Goal: Information Seeking & Learning: Learn about a topic

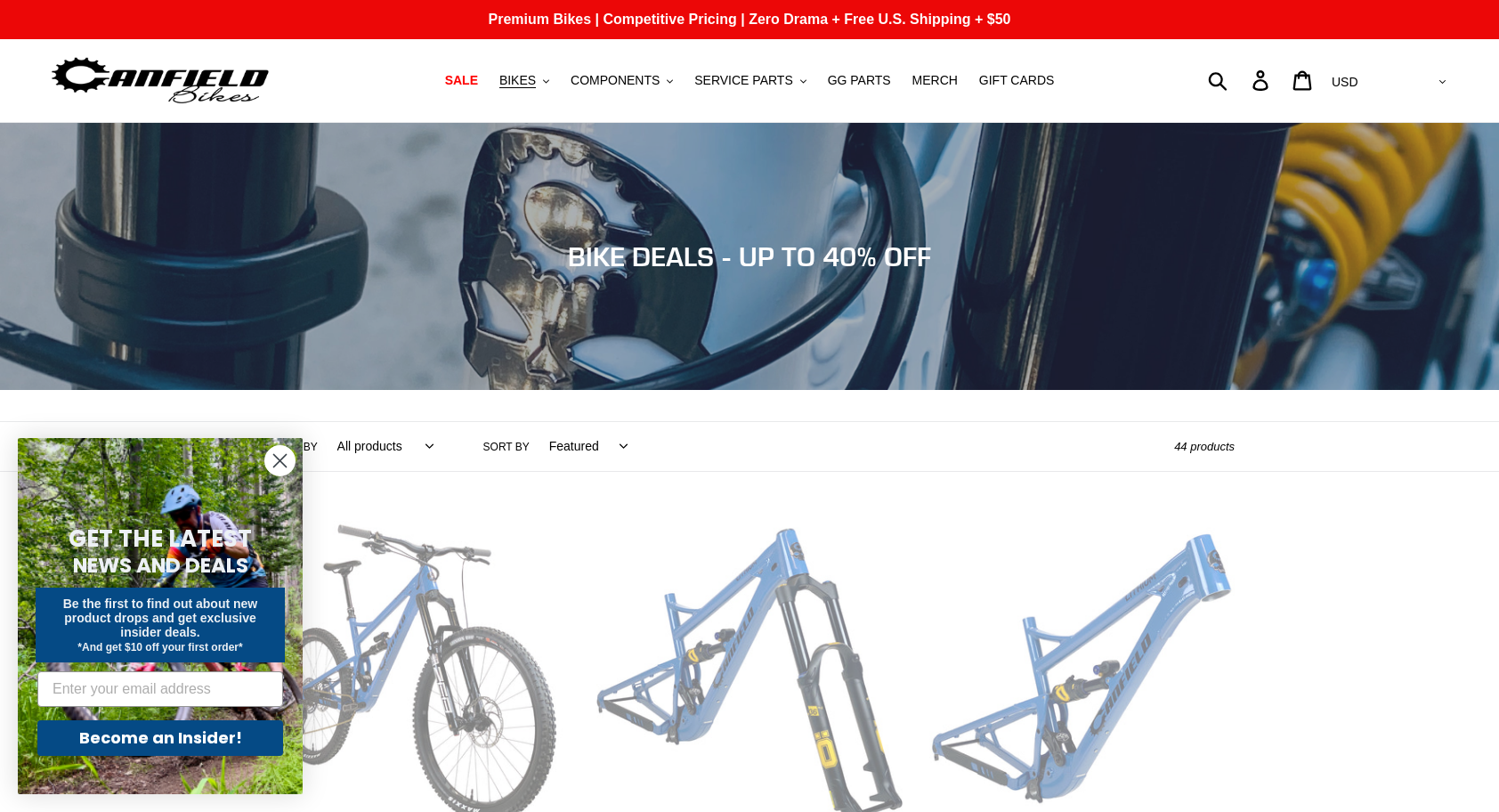
click at [276, 454] on circle "Close dialog" at bounding box center [280, 461] width 30 height 30
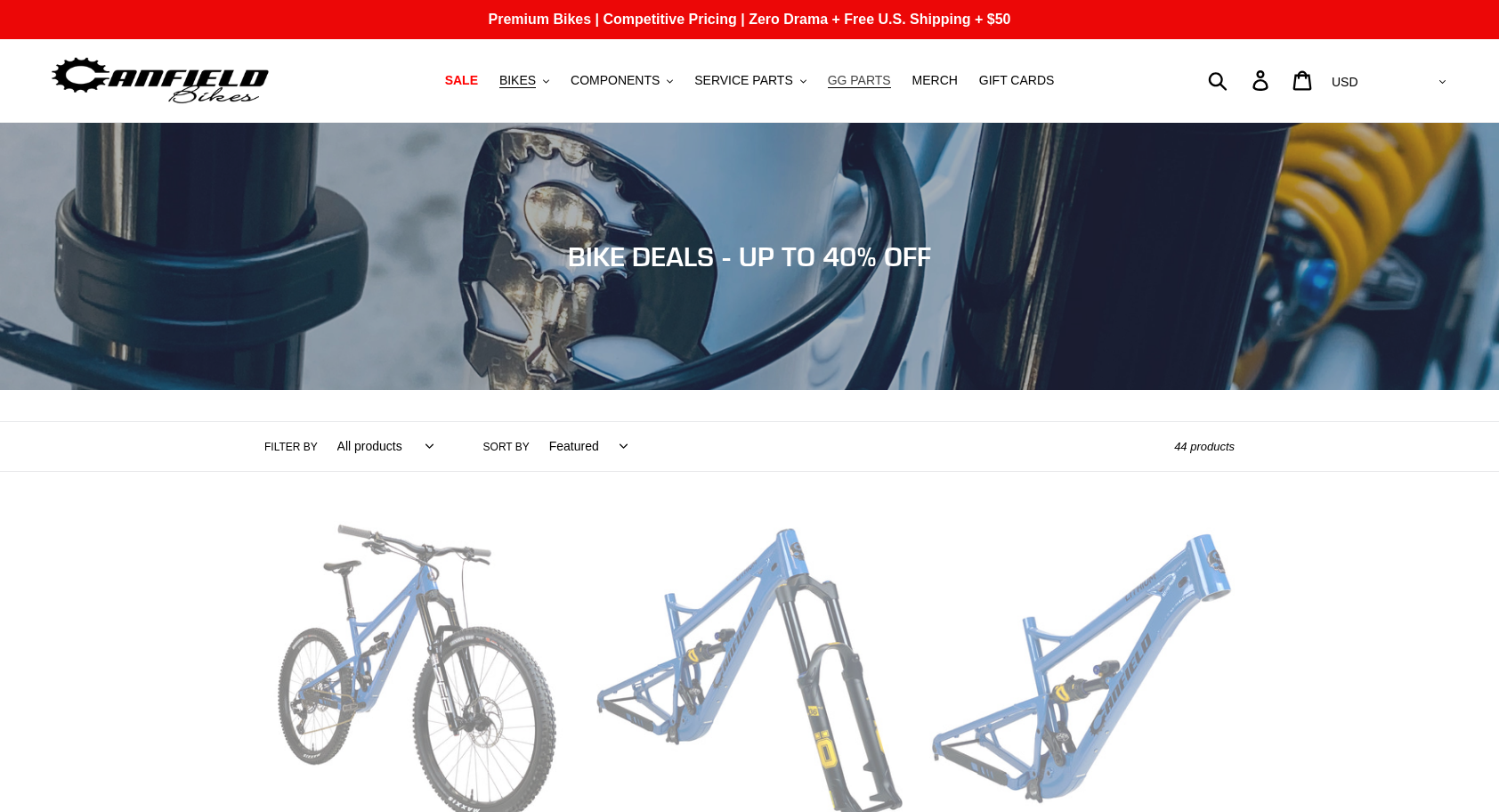
click at [848, 72] on link "GG PARTS" at bounding box center [860, 80] width 81 height 24
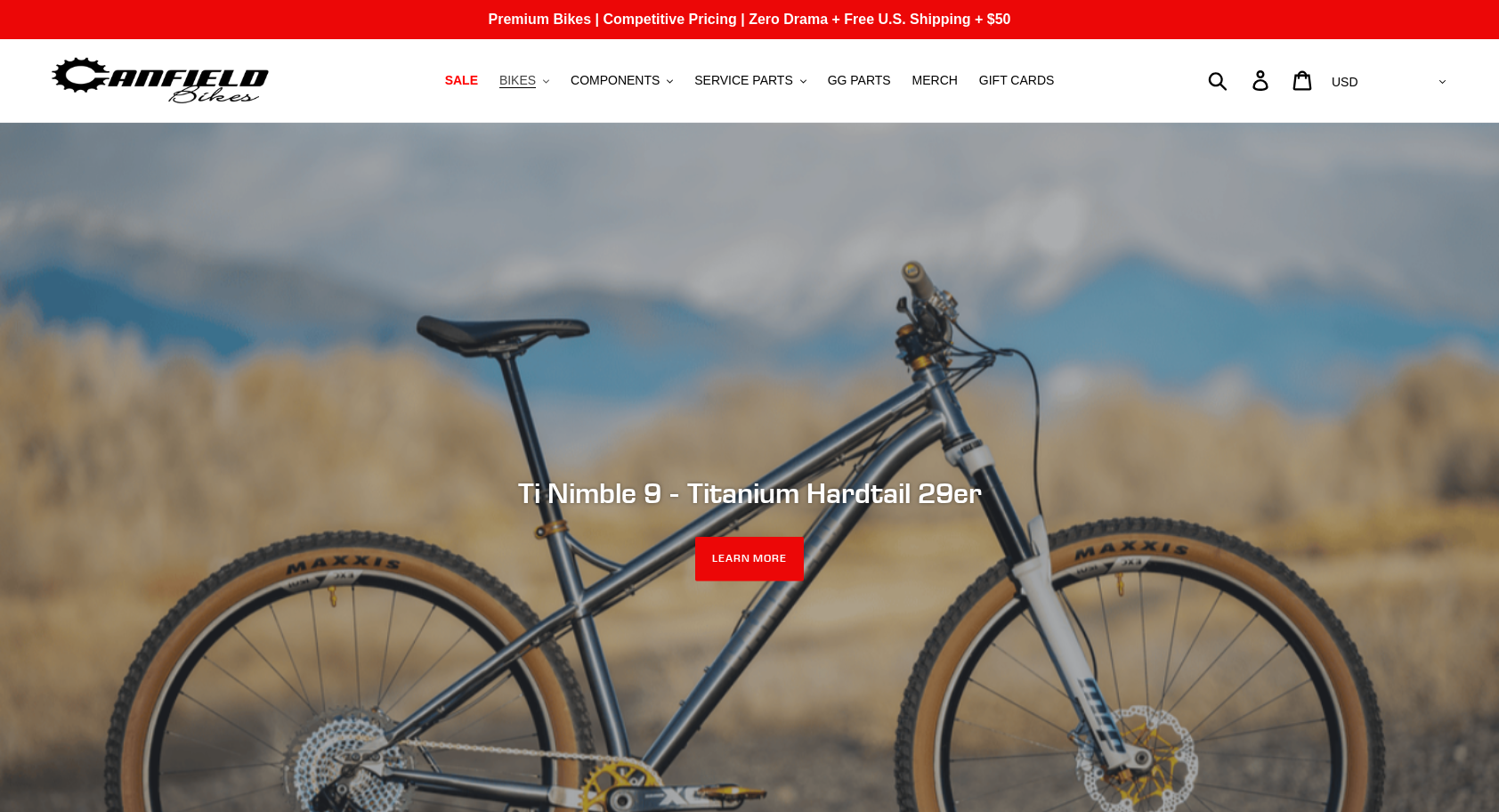
click at [523, 84] on span "BIKES" at bounding box center [517, 80] width 37 height 15
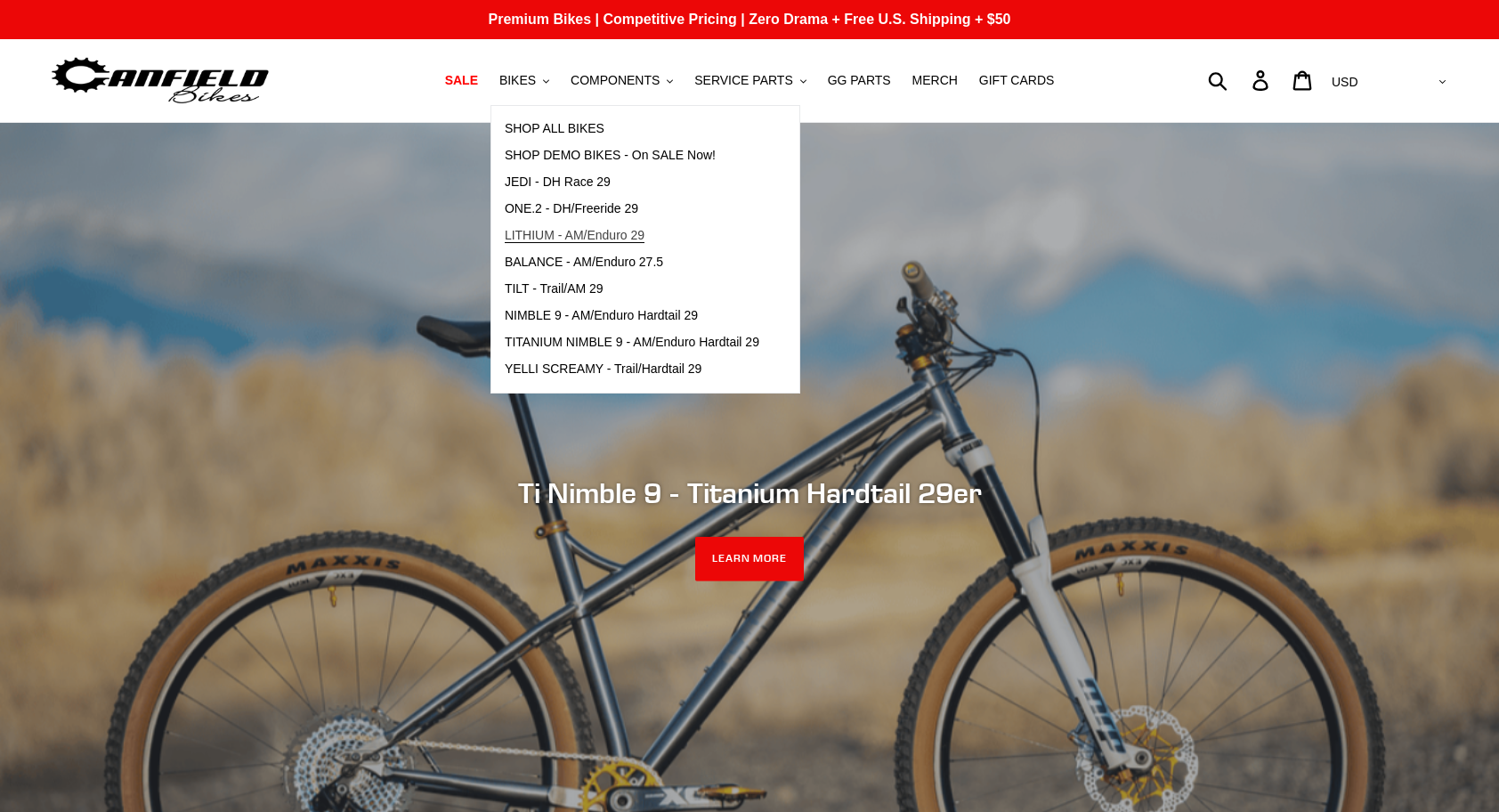
click at [548, 232] on span "LITHIUM - AM/Enduro 29" at bounding box center [574, 235] width 140 height 15
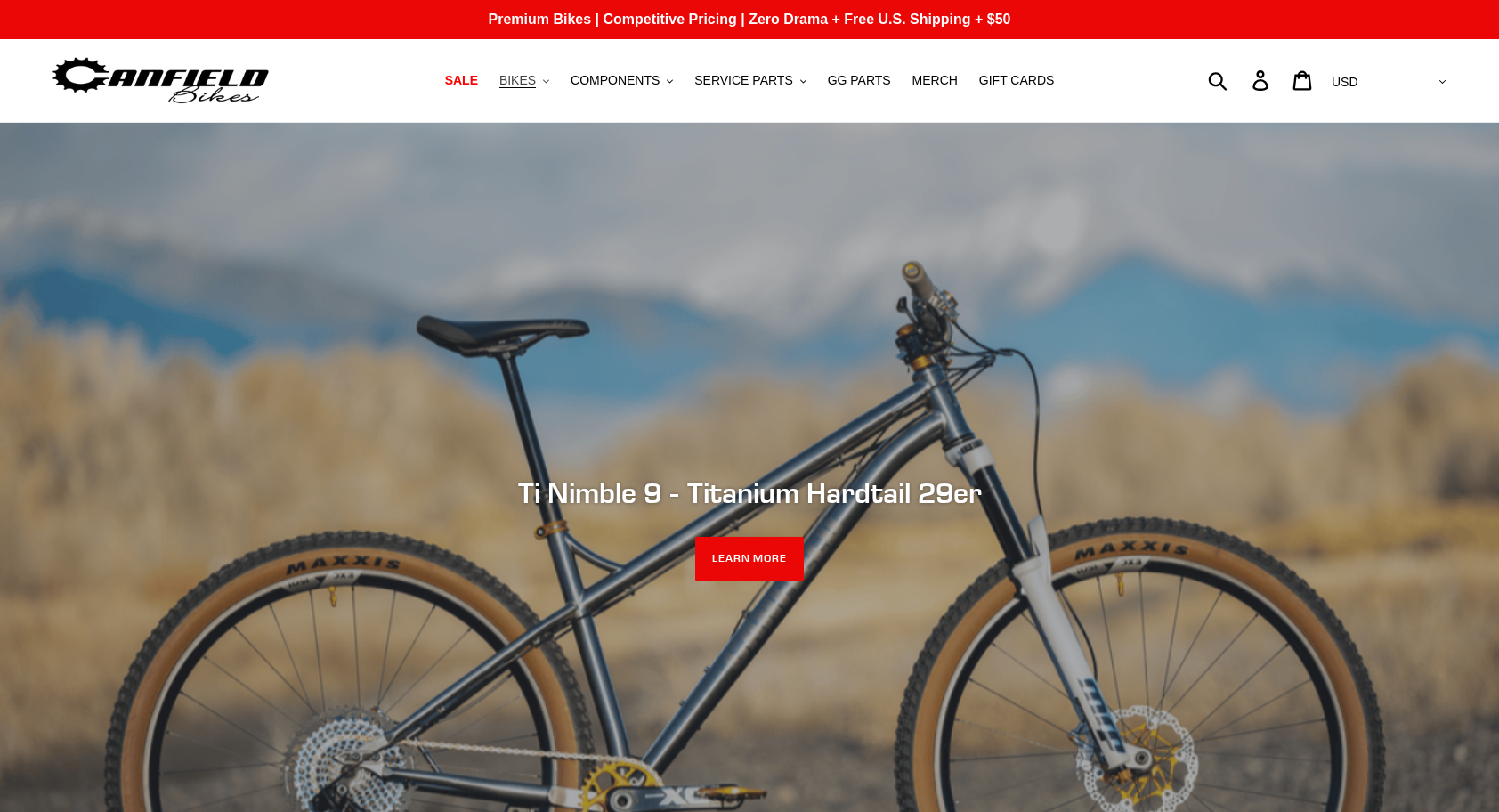
click at [533, 84] on span "BIKES" at bounding box center [517, 80] width 37 height 15
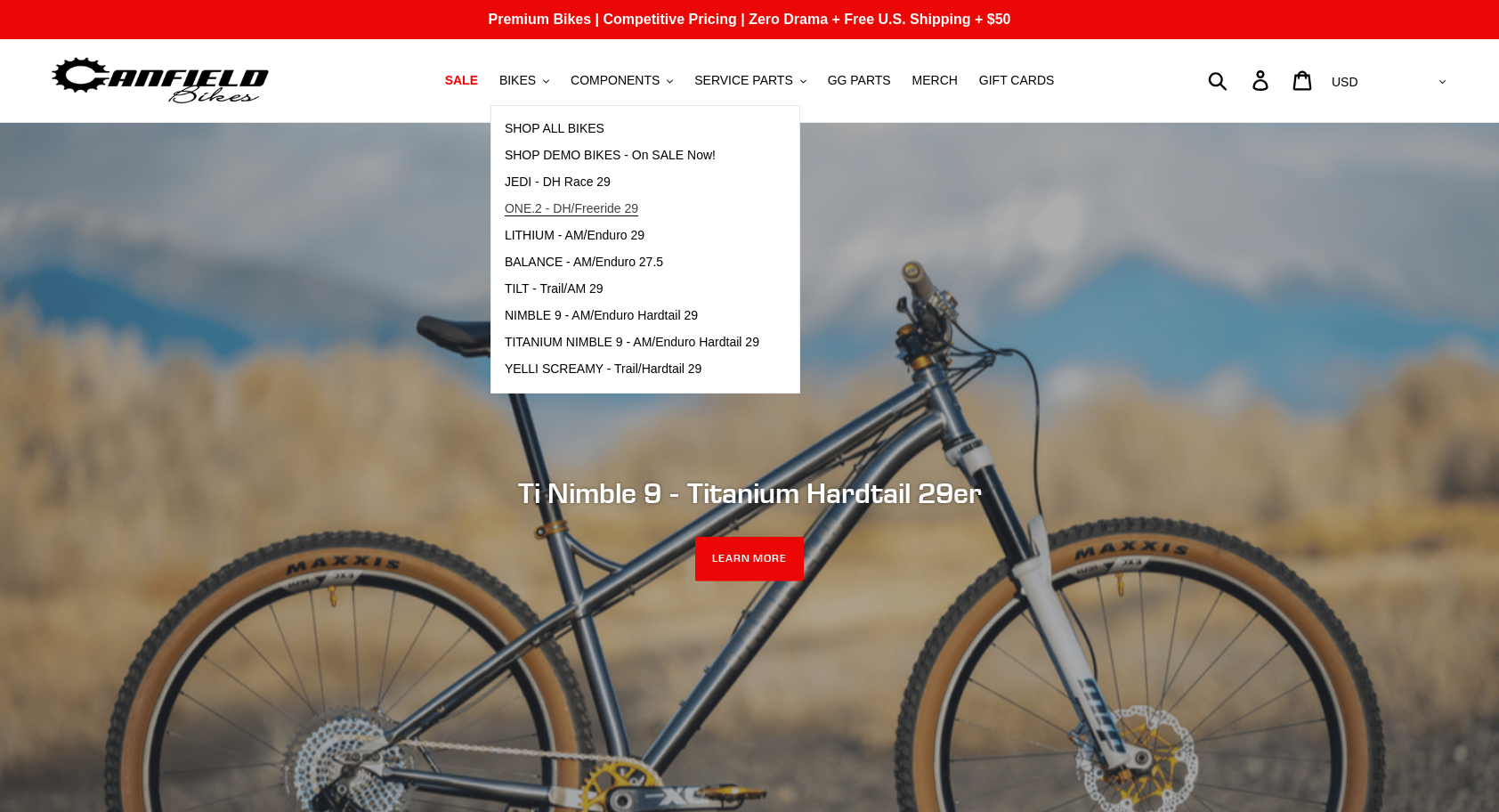
click at [568, 210] on span "ONE.2 - DH/Freeride 29" at bounding box center [571, 208] width 134 height 15
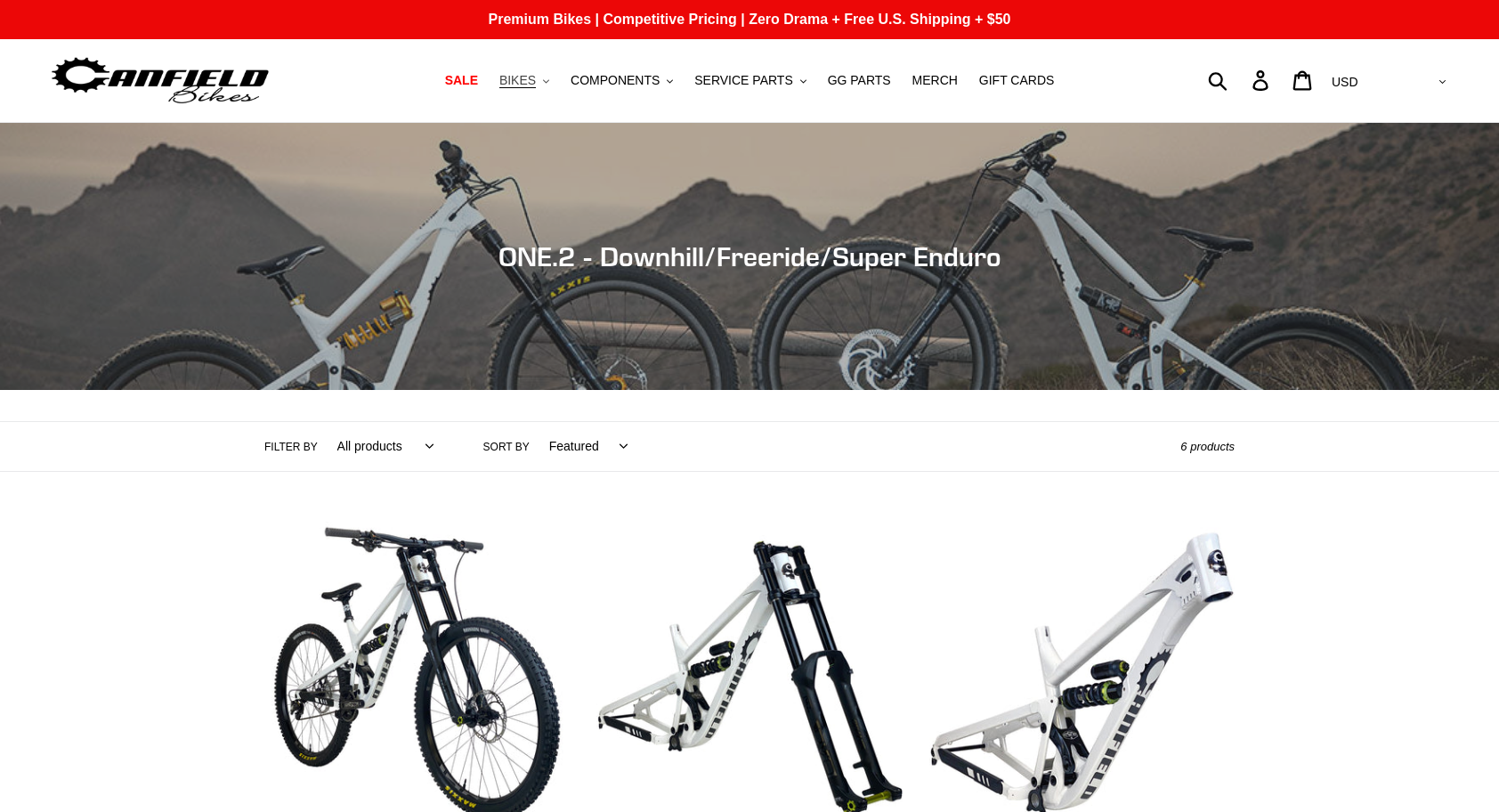
click at [526, 79] on span "BIKES" at bounding box center [517, 80] width 37 height 15
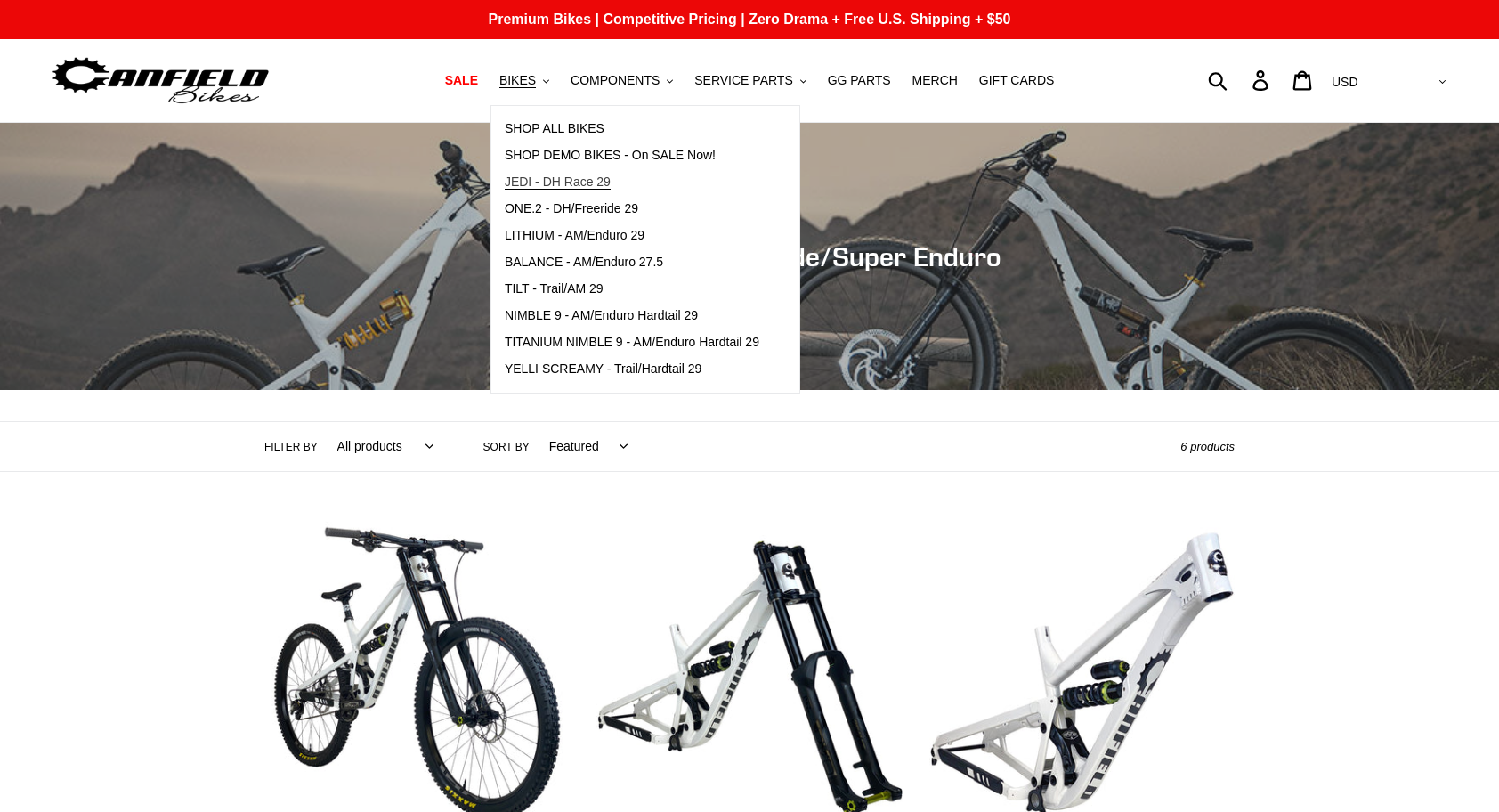
click at [552, 176] on span "JEDI - DH Race 29" at bounding box center [558, 181] width 106 height 15
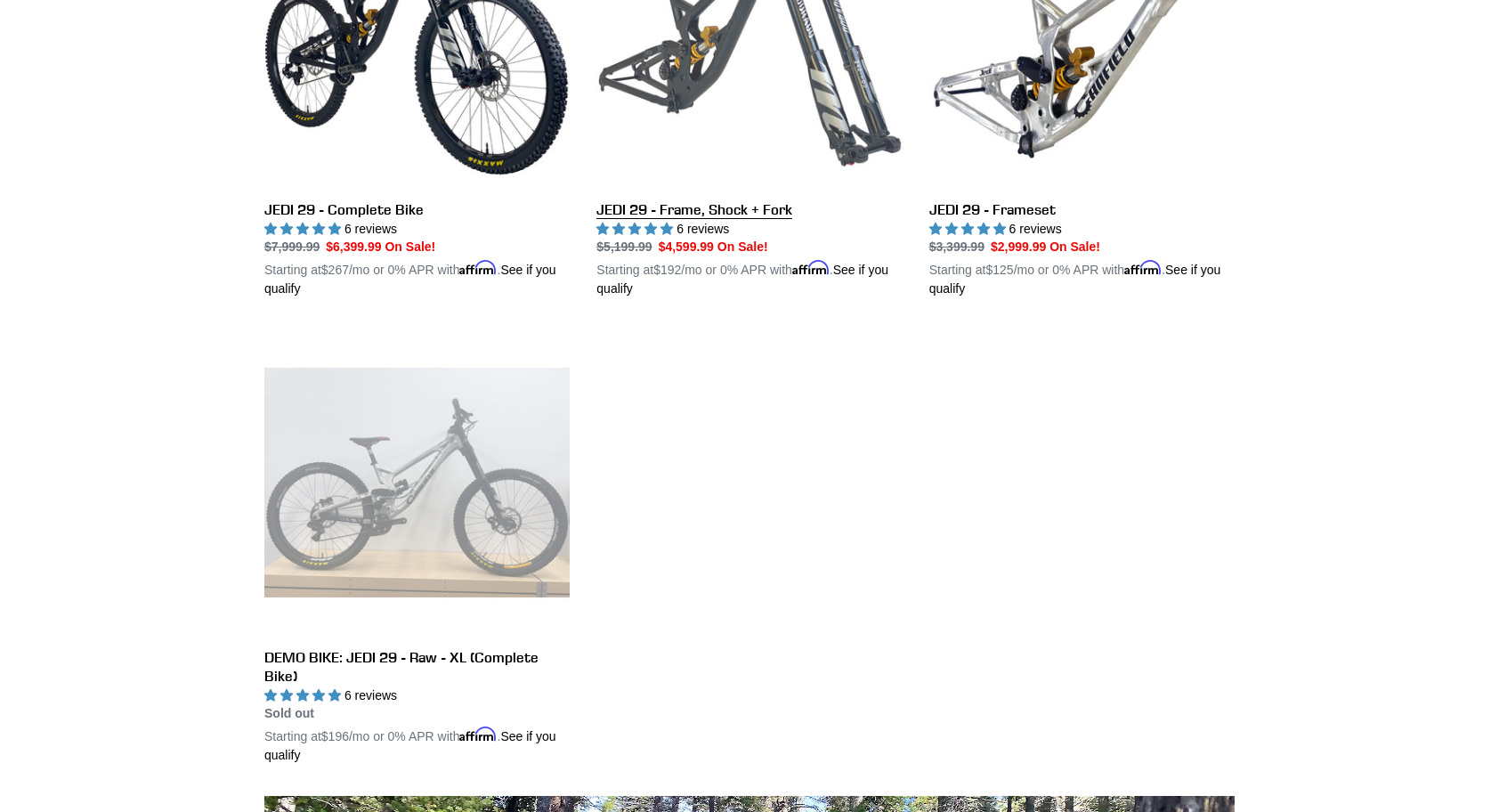
scroll to position [378, 0]
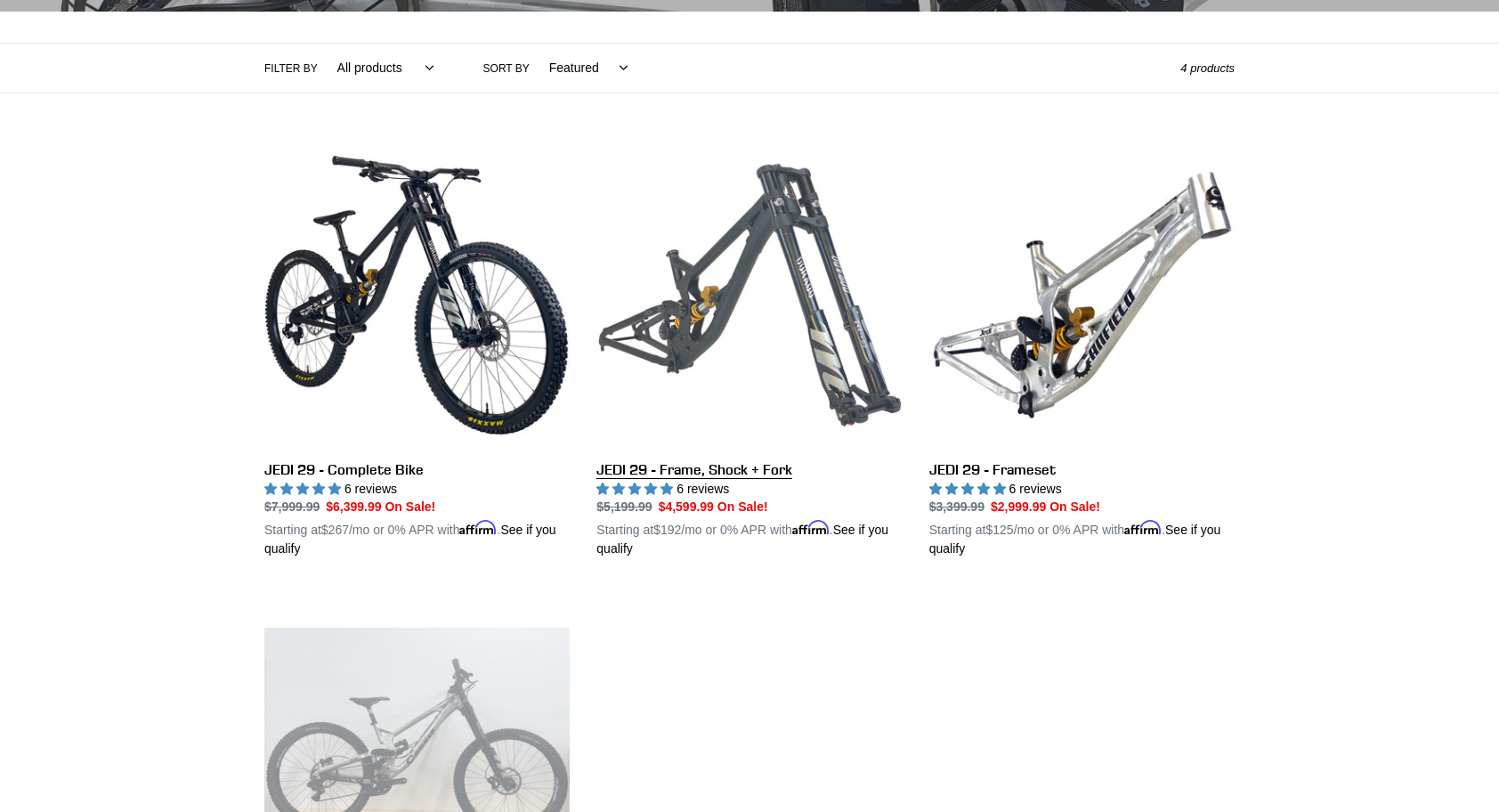
click at [743, 474] on link "JEDI 29 - Frame, Shock + Fork" at bounding box center [749, 351] width 306 height 416
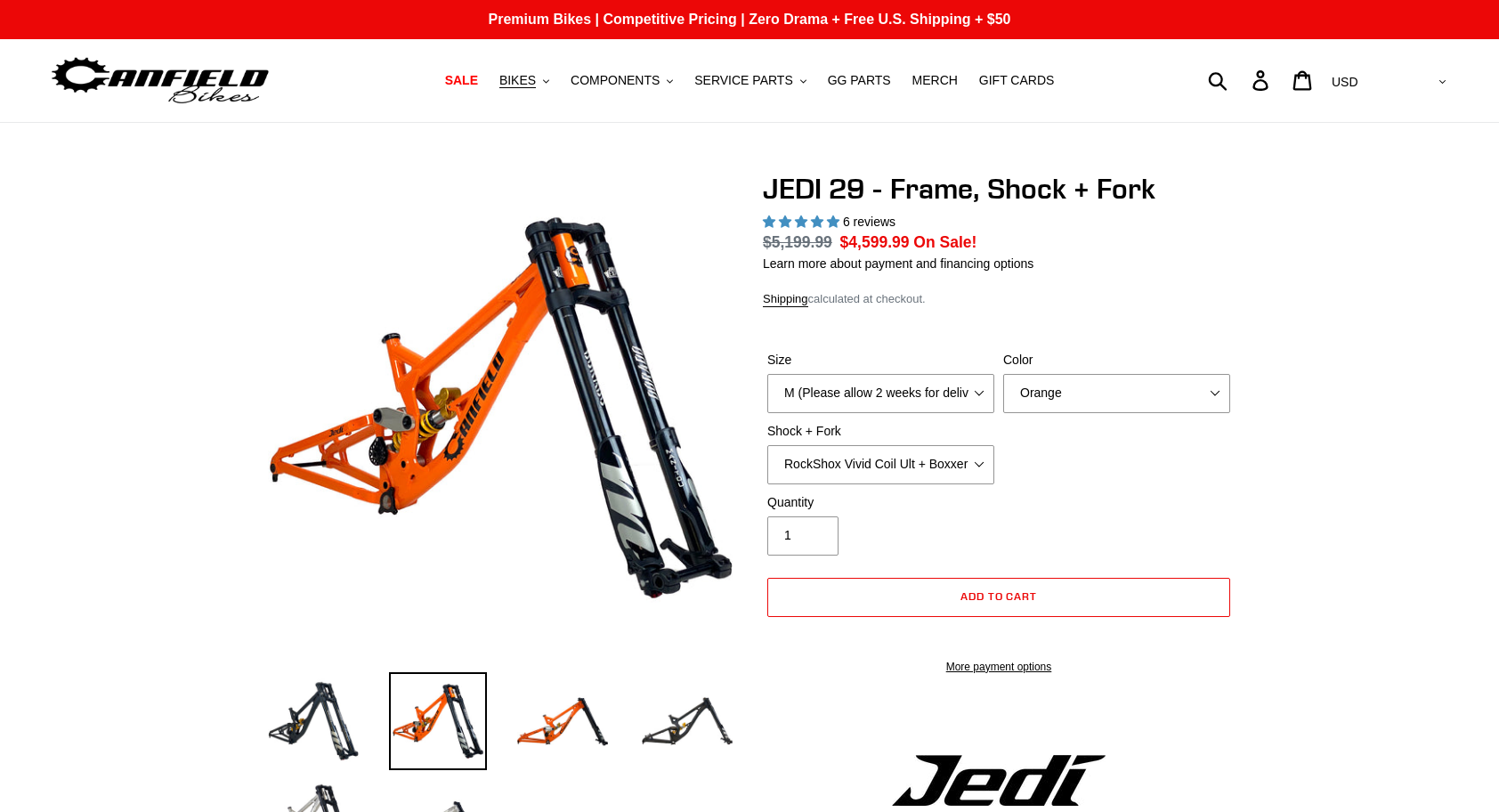
select select "highest-rating"
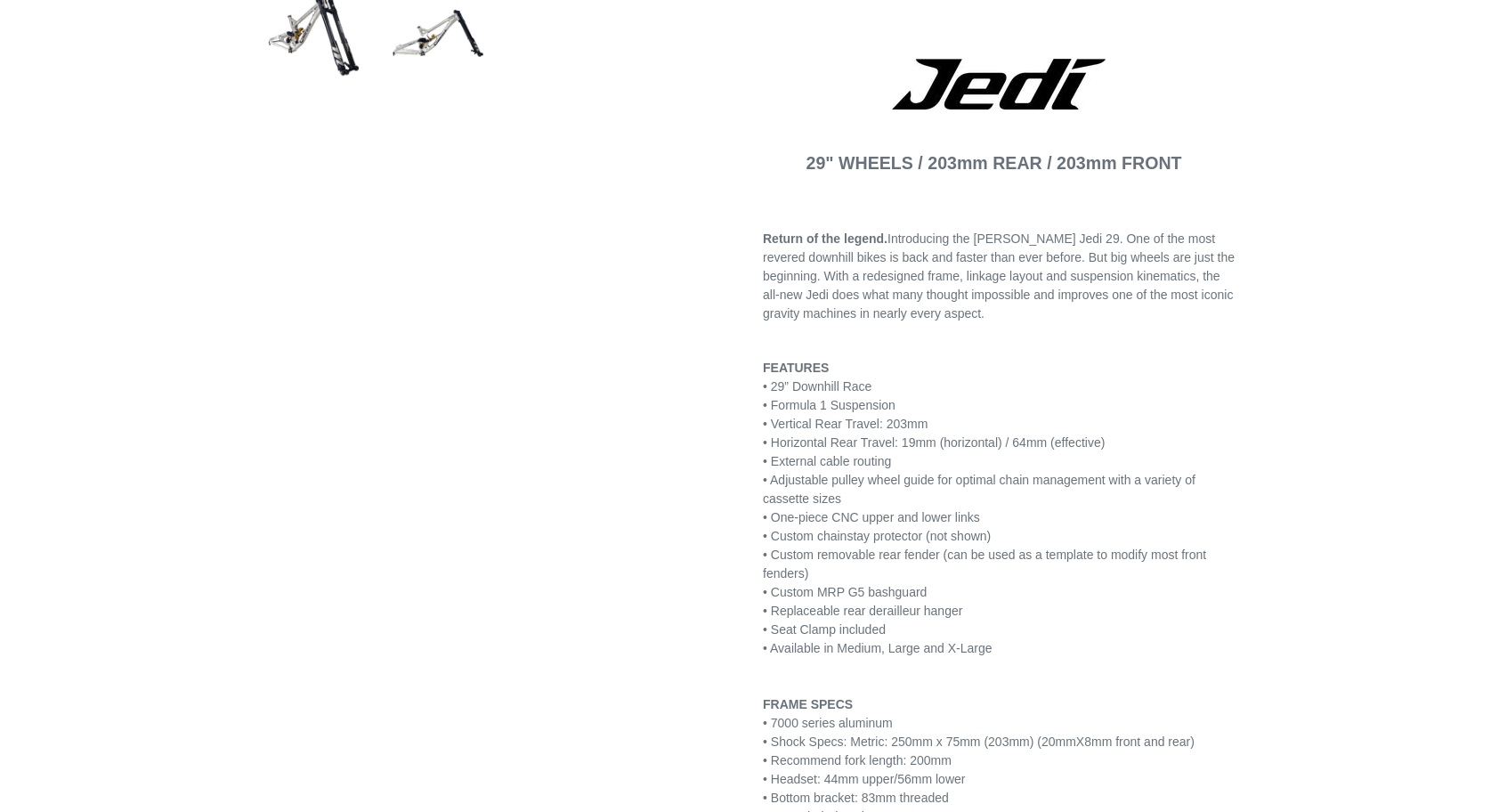
scroll to position [378, 0]
